Goal: Download file/media

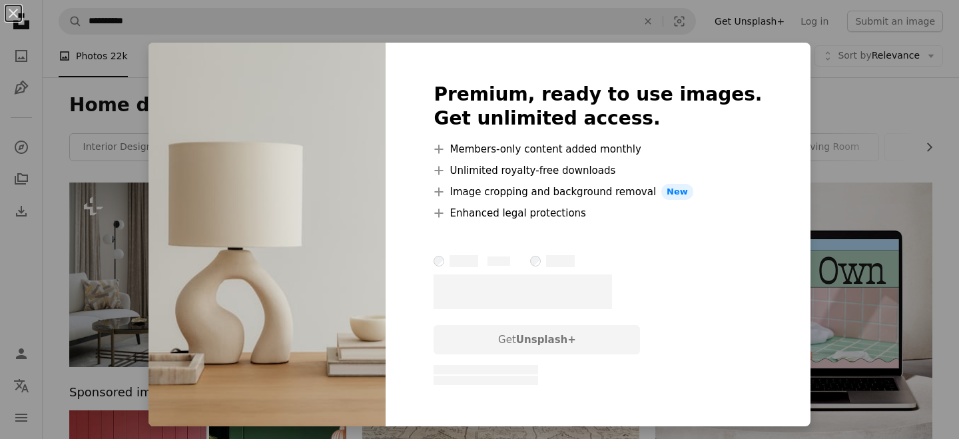
scroll to position [1768, 0]
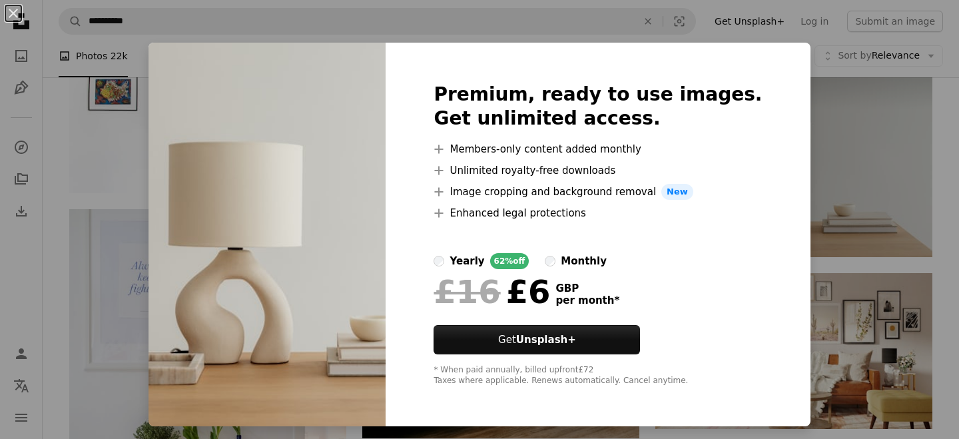
click at [822, 150] on div "An X shape Premium, ready to use images. Get unlimited access. A plus sign Memb…" at bounding box center [479, 219] width 959 height 439
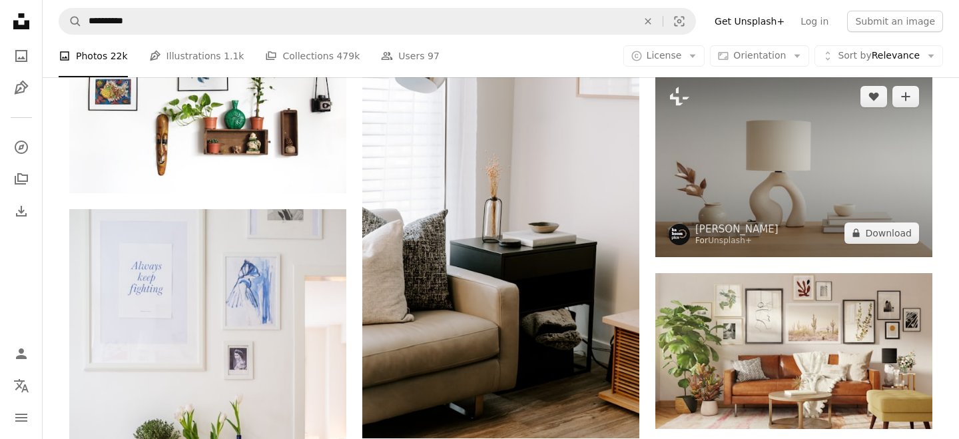
click at [805, 162] on img at bounding box center [793, 165] width 277 height 184
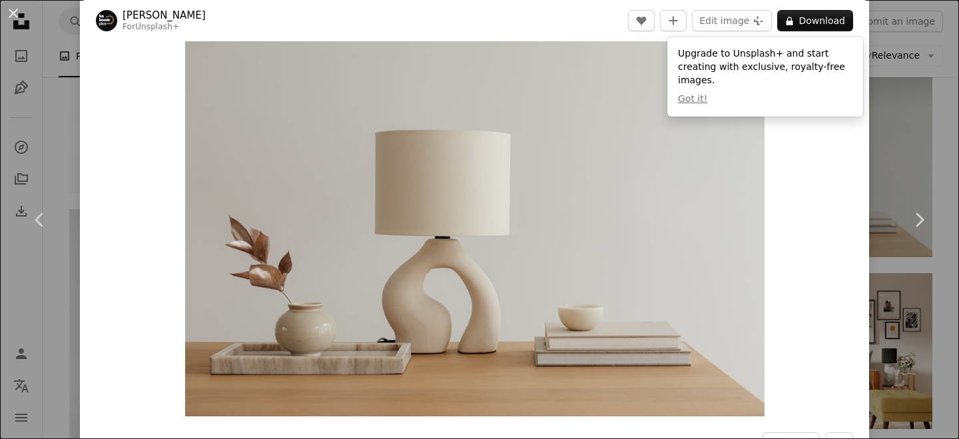
scroll to position [28, 0]
